Goal: Information Seeking & Learning: Check status

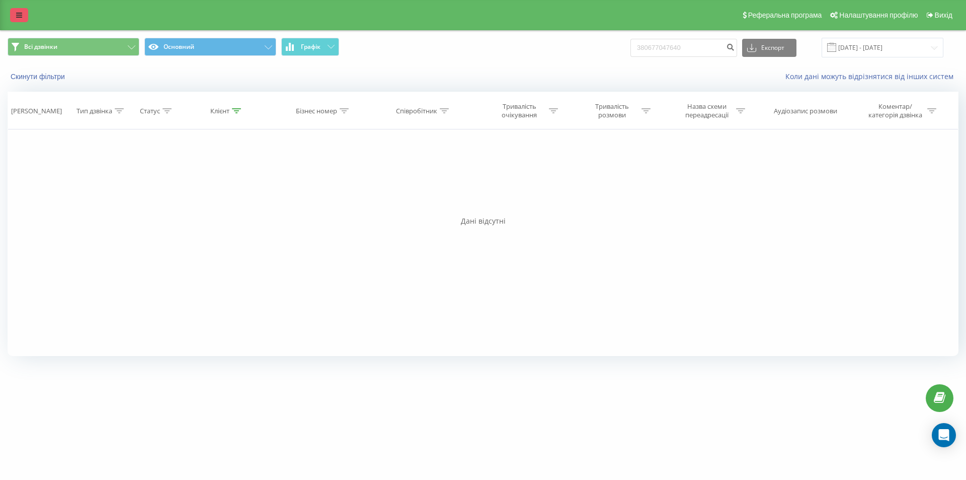
click at [20, 15] on icon at bounding box center [19, 15] width 6 height 7
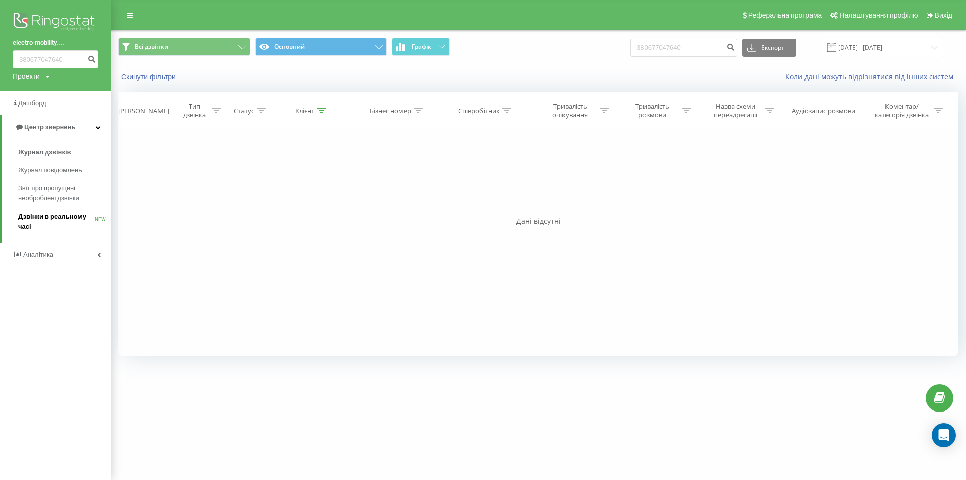
click at [45, 221] on span "Дзвінки в реальному часі" at bounding box center [56, 221] width 76 height 20
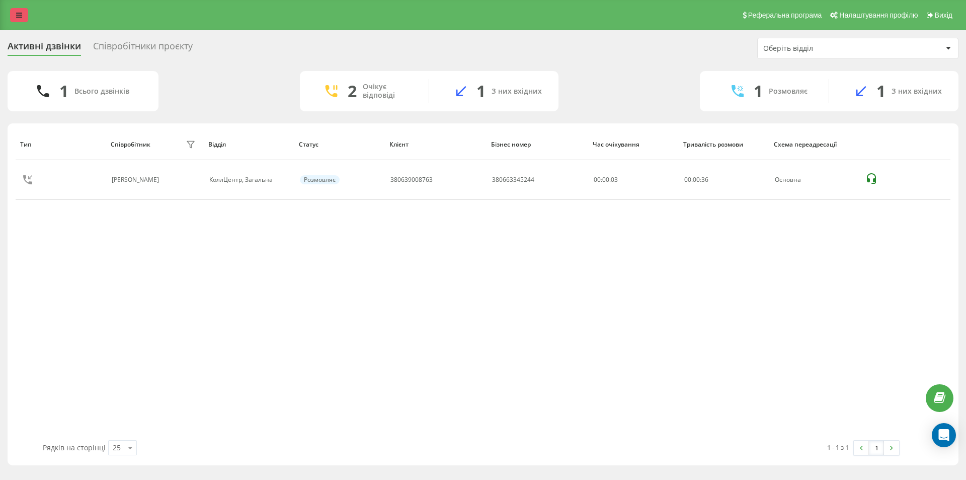
click at [19, 17] on icon at bounding box center [19, 15] width 6 height 7
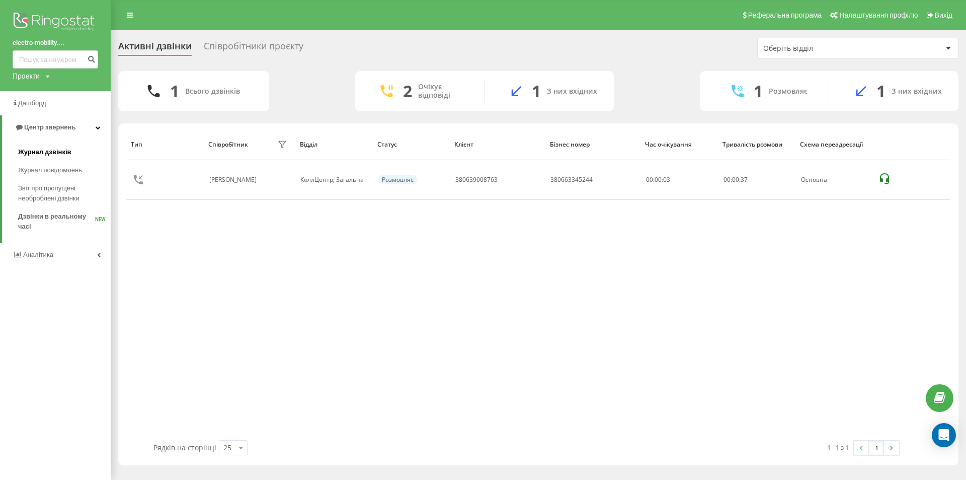
click at [57, 157] on span "Журнал дзвінків" at bounding box center [44, 152] width 53 height 10
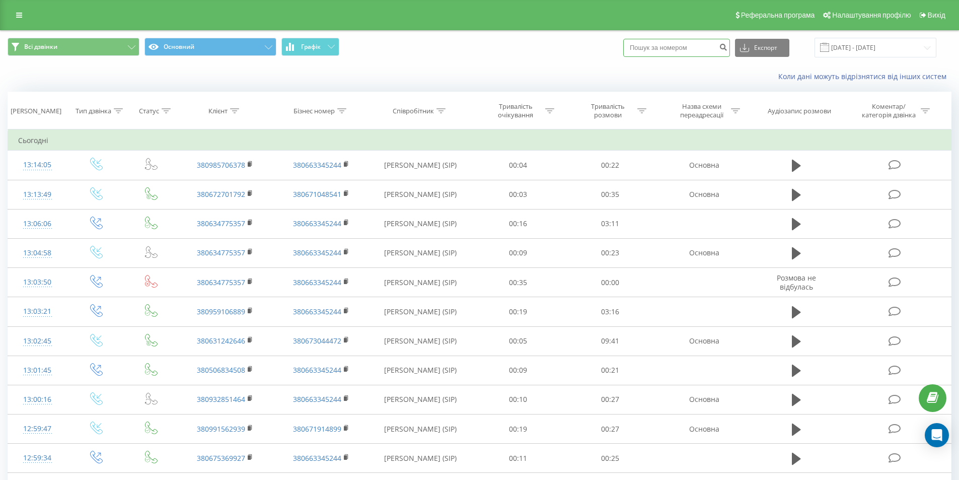
click at [684, 49] on input at bounding box center [676, 48] width 107 height 18
paste input "380509815114"
type input "380509815114"
click at [727, 47] on icon "submit" at bounding box center [723, 46] width 9 height 6
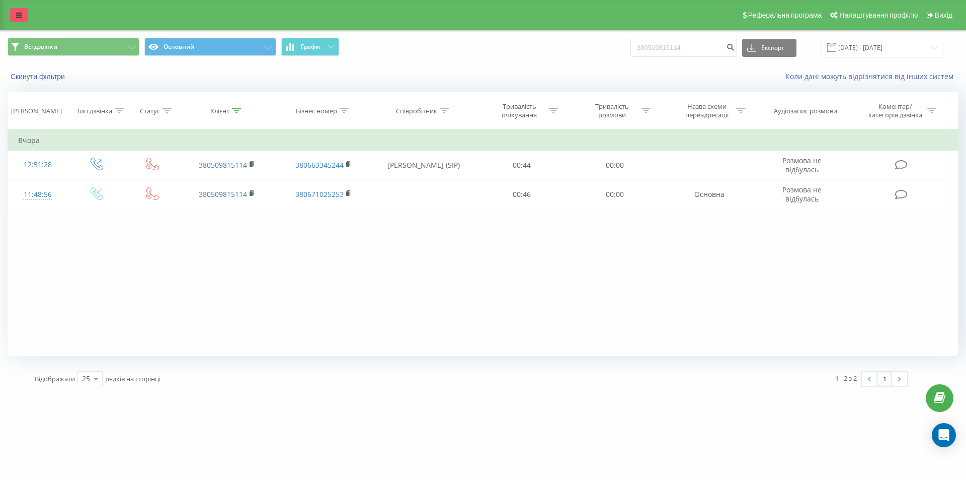
click at [16, 15] on link at bounding box center [19, 15] width 18 height 14
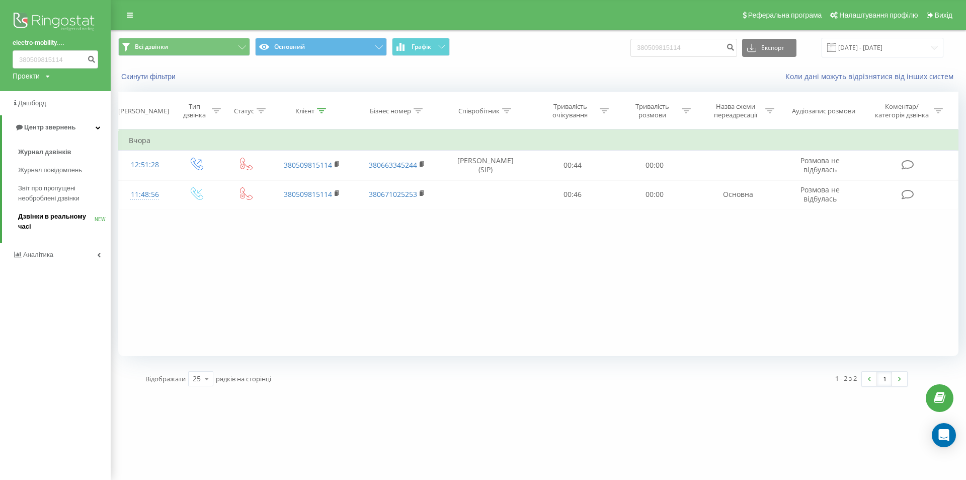
click at [53, 215] on span "Дзвінки в реальному часі" at bounding box center [56, 221] width 76 height 20
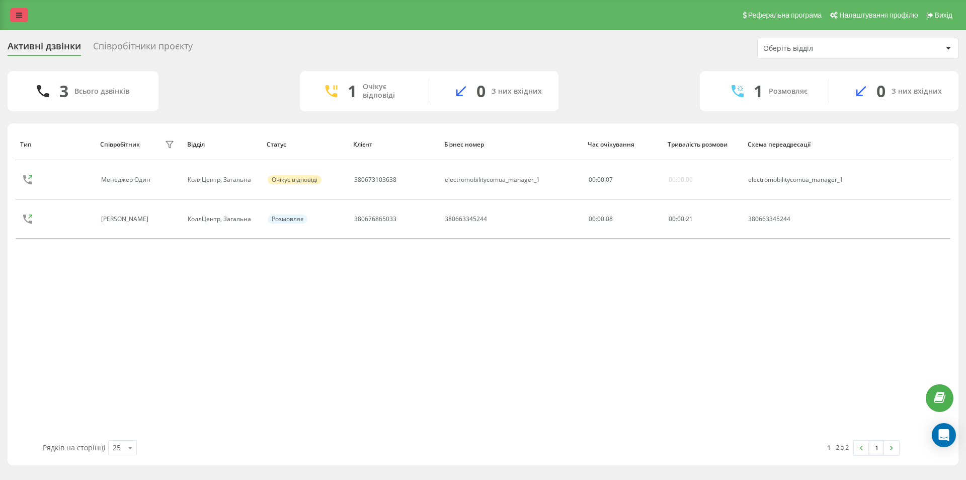
click at [17, 19] on link at bounding box center [19, 15] width 18 height 14
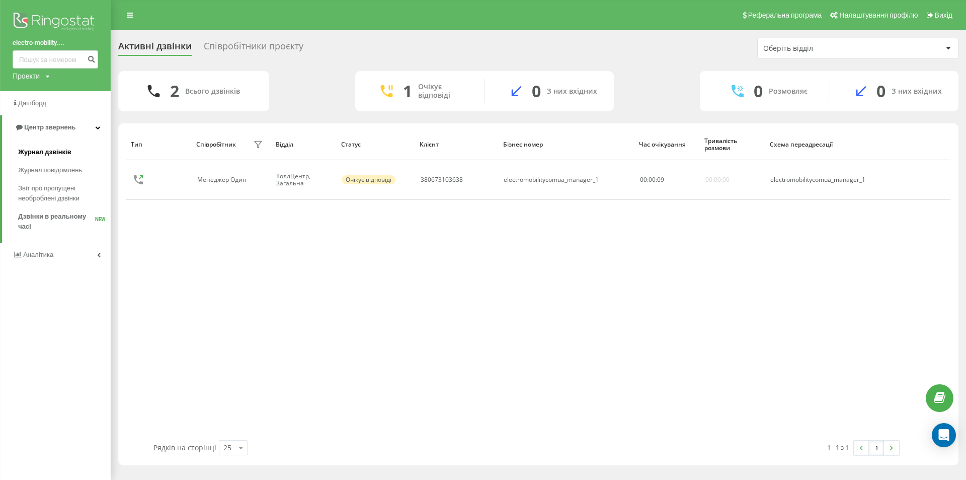
click at [52, 147] on link "Журнал дзвінків" at bounding box center [64, 152] width 93 height 18
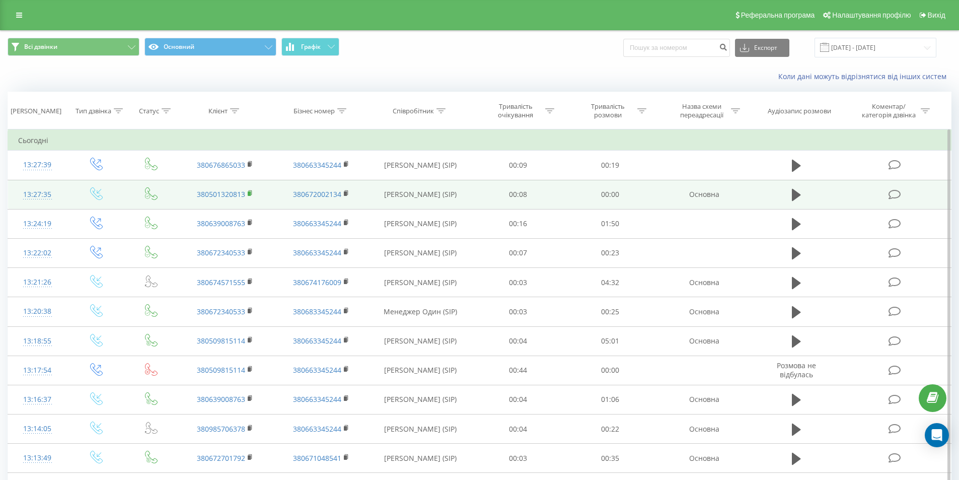
click at [249, 191] on icon at bounding box center [251, 192] width 4 height 5
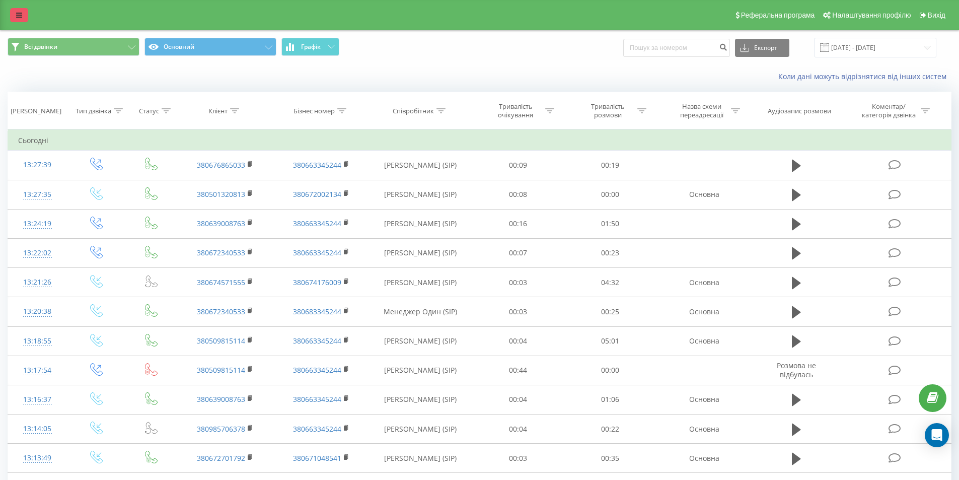
click at [20, 14] on icon at bounding box center [19, 15] width 6 height 7
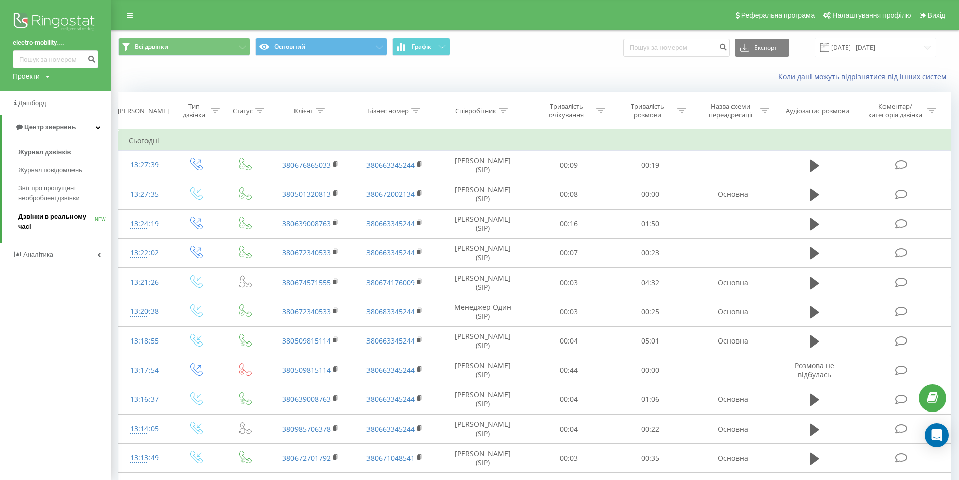
click at [55, 213] on span "Дзвінки в реальному часі" at bounding box center [56, 221] width 76 height 20
